Goal: Task Accomplishment & Management: Manage account settings

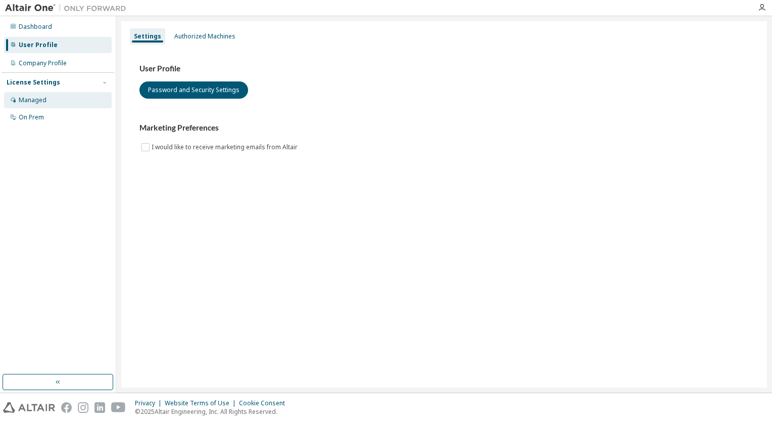
click at [59, 101] on div "Managed" at bounding box center [58, 100] width 108 height 16
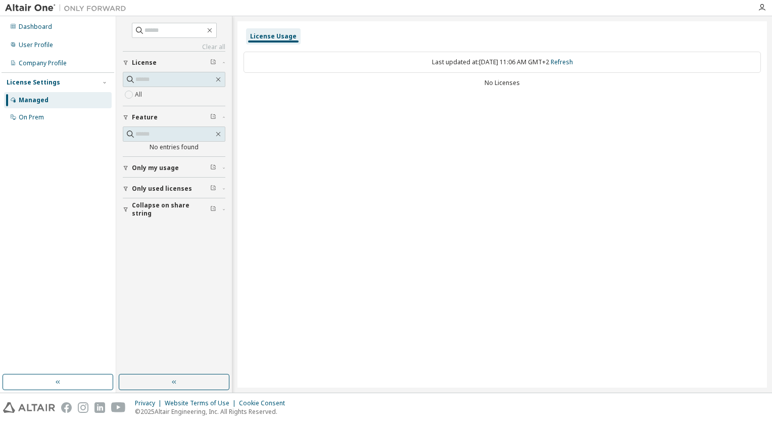
click at [756, 12] on div at bounding box center [762, 7] width 20 height 15
click at [764, 9] on icon "button" at bounding box center [762, 8] width 8 height 8
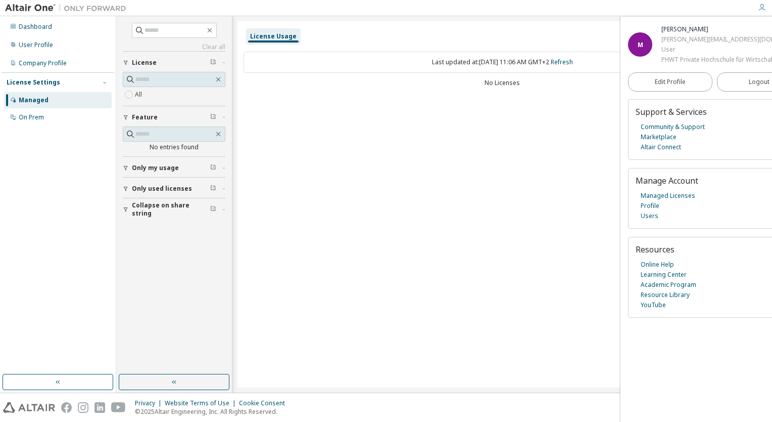
drag, startPoint x: 620, startPoint y: 94, endPoint x: 621, endPoint y: 104, distance: 10.2
click at [613, 94] on div "Last updated at: Fri 2025-10-10 11:06 AM GMT+2 Refresh No Licenses" at bounding box center [503, 70] width 518 height 50
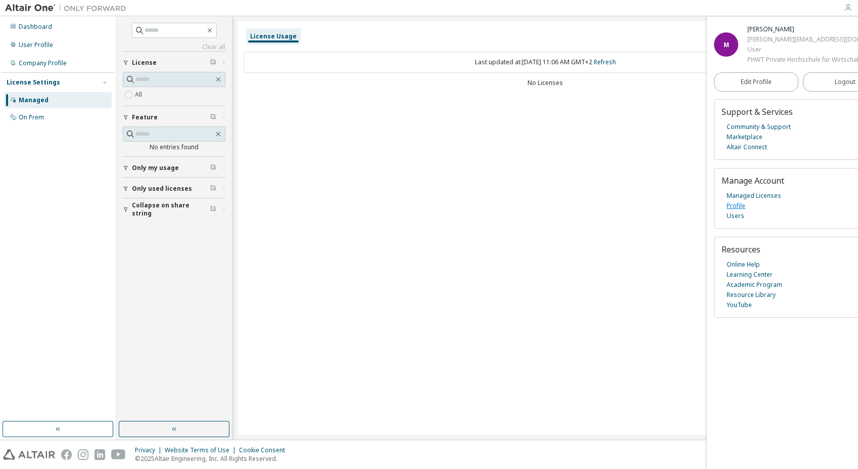
click at [739, 204] on link "Profile" at bounding box center [736, 206] width 19 height 10
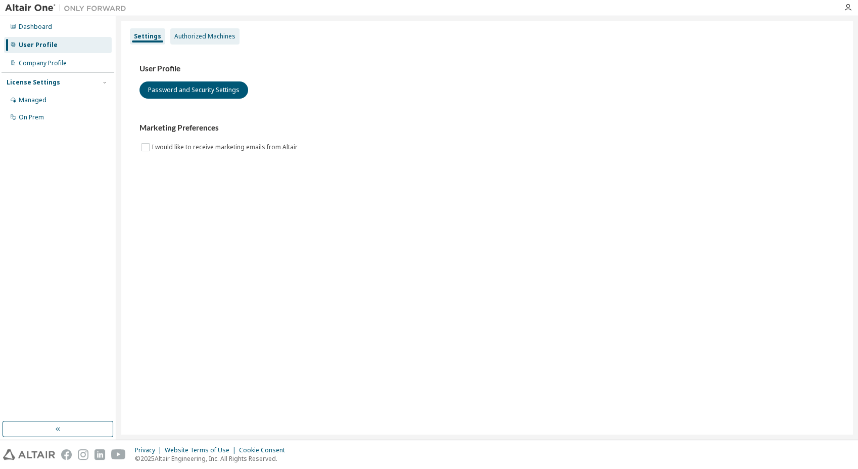
click at [209, 39] on div "Authorized Machines" at bounding box center [204, 36] width 61 height 8
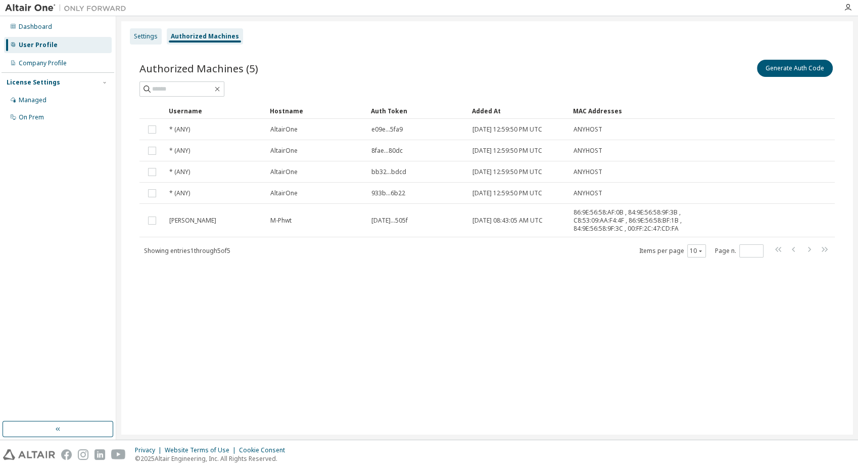
click at [147, 39] on div "Settings" at bounding box center [146, 36] width 24 height 8
